Goal: Complete application form

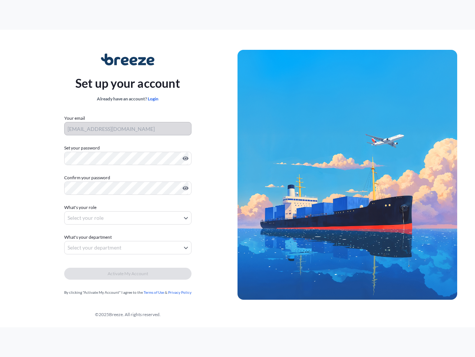
click at [238, 178] on img at bounding box center [348, 175] width 220 height 250
click at [184, 158] on icon "Show password" at bounding box center [186, 158] width 6 height 4
click at [184, 188] on icon "Show password" at bounding box center [186, 188] width 6 height 4
click at [81, 207] on span "What's your role" at bounding box center [80, 207] width 32 height 7
click at [128, 218] on button "Select your role" at bounding box center [127, 217] width 127 height 13
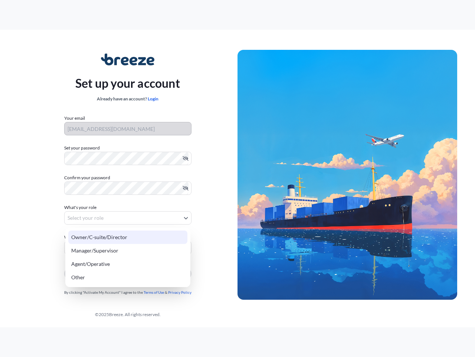
click at [89, 237] on div "Owner/C-suite/Director" at bounding box center [127, 236] width 119 height 13
click at [128, 247] on div "Manager/Supervisor" at bounding box center [127, 250] width 119 height 13
select select "manager/supervisor"
